Goal: Task Accomplishment & Management: Complete application form

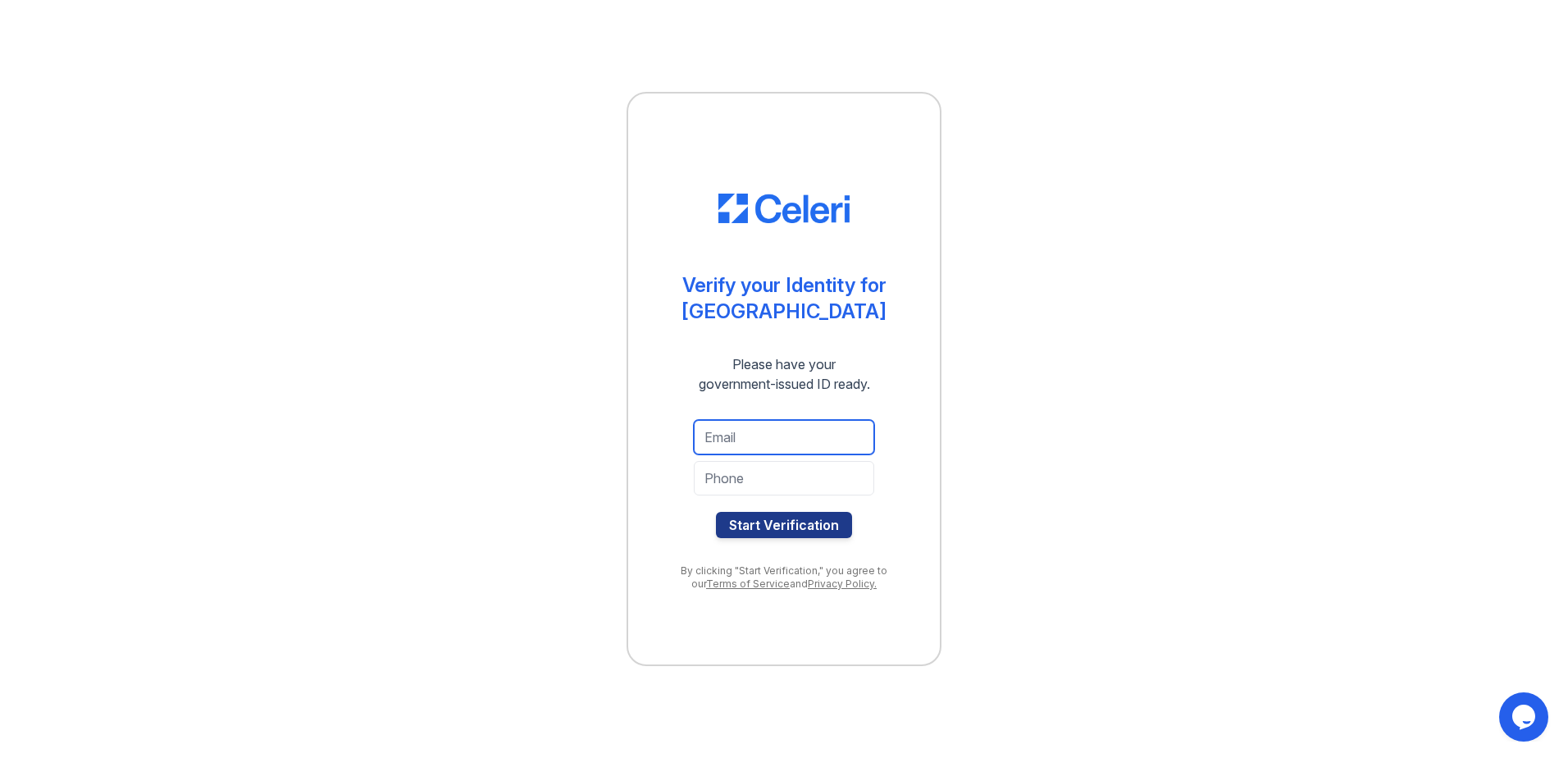
click at [743, 428] on input "email" at bounding box center [784, 437] width 180 height 35
type input "[EMAIL_ADDRESS][DOMAIN_NAME]"
type input "4692659988"
click at [772, 526] on button "Start Verification" at bounding box center [784, 524] width 136 height 26
